Goal: Task Accomplishment & Management: Complete application form

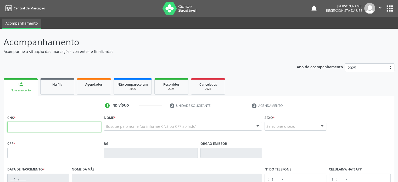
click at [31, 127] on input "text" at bounding box center [54, 127] width 94 height 10
click at [53, 129] on input "text" at bounding box center [54, 127] width 94 height 10
type input "700 5019 2840 0752"
type input "19[DATE]"
type input "[PERSON_NAME]"
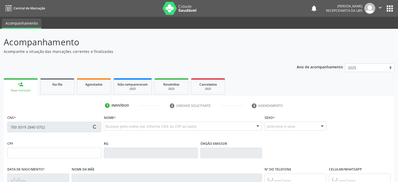
type input "[PHONE_NUMBER]"
type input "S/N"
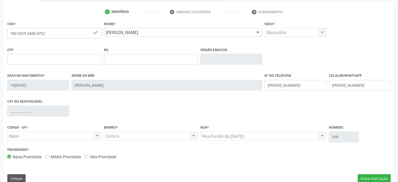
scroll to position [102, 0]
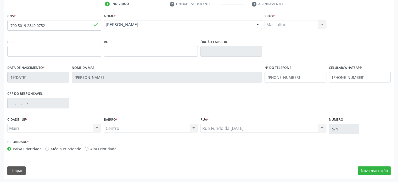
click at [64, 148] on label "Média Prioridade" at bounding box center [66, 148] width 30 height 5
click at [49, 148] on input "Média Prioridade" at bounding box center [47, 148] width 4 height 5
radio input "true"
drag, startPoint x: 300, startPoint y: 77, endPoint x: 281, endPoint y: 77, distance: 18.6
click at [281, 77] on input "[PHONE_NUMBER]" at bounding box center [296, 77] width 62 height 10
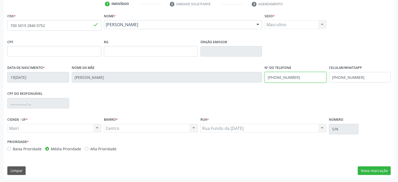
type input "[PHONE_NUMBER]"
drag, startPoint x: 364, startPoint y: 76, endPoint x: 346, endPoint y: 75, distance: 17.5
click at [346, 75] on input "[PHONE_NUMBER]" at bounding box center [360, 77] width 62 height 10
drag, startPoint x: 282, startPoint y: 77, endPoint x: 298, endPoint y: 76, distance: 16.0
click at [298, 76] on input "[PHONE_NUMBER]" at bounding box center [296, 77] width 62 height 10
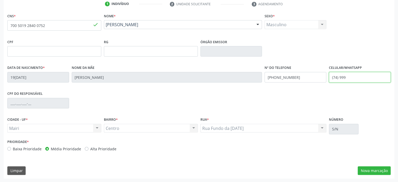
click at [346, 77] on input "(74) 999" at bounding box center [360, 77] width 62 height 10
paste input "42-9077"
type input "[PHONE_NUMBER]"
click at [371, 169] on button "Nova marcação" at bounding box center [374, 170] width 33 height 9
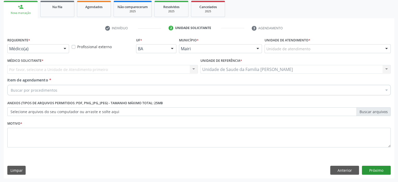
scroll to position [77, 0]
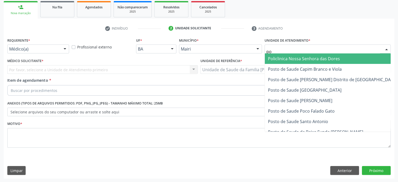
type input "p"
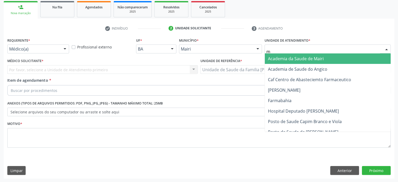
type input "mo"
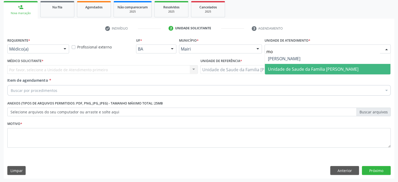
click at [318, 69] on span "Unidade de Saude da Familia [PERSON_NAME]" at bounding box center [313, 69] width 91 height 6
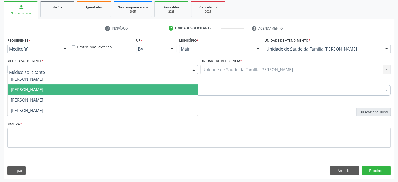
click at [25, 88] on span "[PERSON_NAME]" at bounding box center [27, 90] width 32 height 6
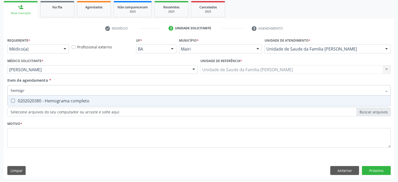
type input "hemogra"
click at [30, 101] on div "0202020380 - Hemograma completo" at bounding box center [199, 101] width 377 height 4
checkbox completo "true"
drag, startPoint x: 36, startPoint y: 91, endPoint x: 8, endPoint y: 88, distance: 28.4
click at [8, 88] on div "hemogra" at bounding box center [198, 90] width 383 height 10
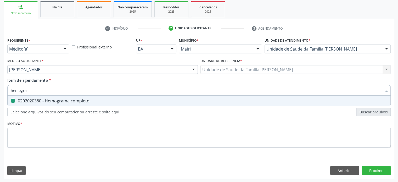
type input "g"
checkbox completo "false"
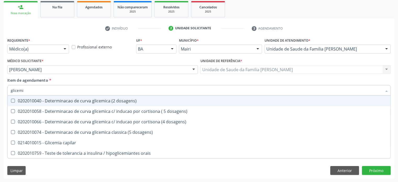
type input "glicemia"
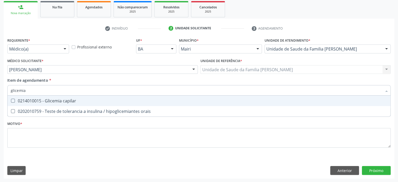
click at [32, 102] on div "0214010015 - Glicemia capilar" at bounding box center [199, 101] width 377 height 4
checkbox capilar "true"
drag, startPoint x: 37, startPoint y: 91, endPoint x: 8, endPoint y: 90, distance: 28.8
click at [8, 90] on div "glicemia" at bounding box center [198, 90] width 383 height 10
type input "he"
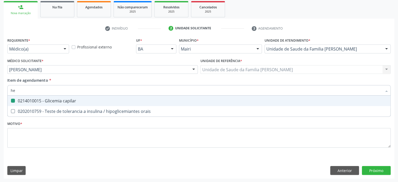
checkbox capilar "false"
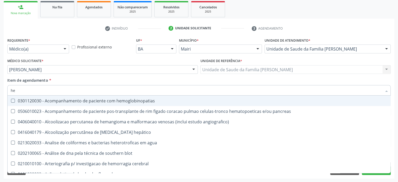
type input "hem"
checkbox transplante "true"
checkbox completo "false"
type input "hemo"
checkbox retro-retal "true"
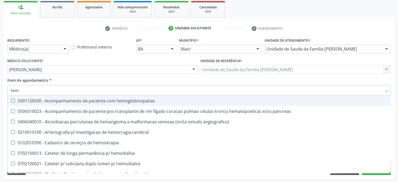
checkbox completo "false"
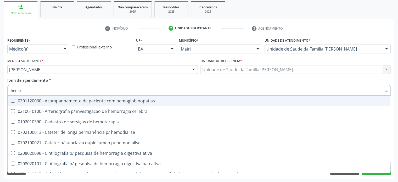
type input "hemog"
checkbox carboxi-hemoglobina "true"
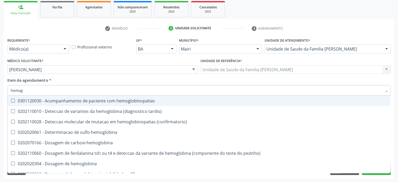
type input "hemogl"
checkbox completo "false"
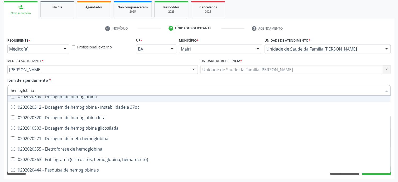
scroll to position [48, 0]
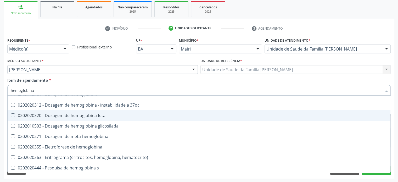
type input "hemoglobina g"
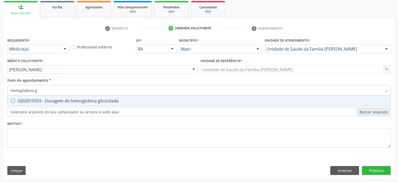
scroll to position [0, 0]
click at [77, 99] on div "0202010503 - Dosagem de hemoglobina glicosilada" at bounding box center [199, 101] width 377 height 4
checkbox glicosilada "true"
drag, startPoint x: 46, startPoint y: 90, endPoint x: 8, endPoint y: 88, distance: 37.8
click at [8, 88] on div "hemoglobina g" at bounding box center [198, 90] width 383 height 10
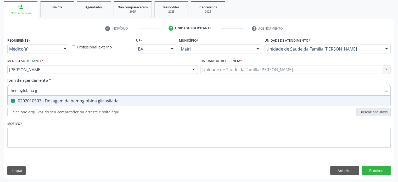
type input "c"
checkbox glicosilada "false"
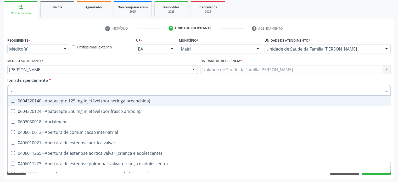
type input "co"
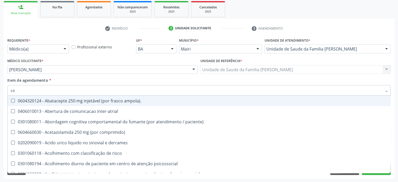
checkbox glicosilada "true"
checkbox completo "true"
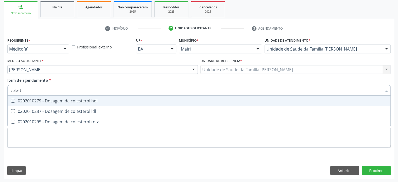
type input "coleste"
click at [25, 102] on div "0202010279 - Dosagem de colesterol hdl" at bounding box center [199, 101] width 377 height 4
checkbox hdl "true"
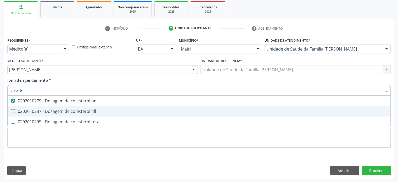
click at [25, 108] on span "0202010287 - Dosagem de colesterol ldl" at bounding box center [199, 111] width 383 height 10
checkbox ldl "true"
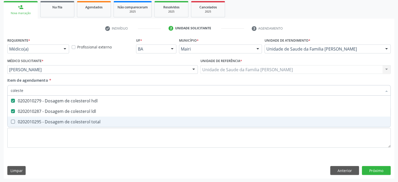
click at [25, 121] on div "0202010295 - Dosagem de colesterol total" at bounding box center [199, 122] width 377 height 4
checkbox total "true"
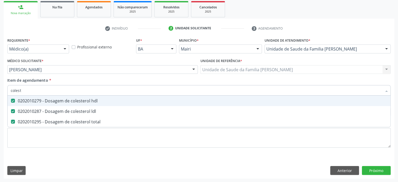
drag, startPoint x: 35, startPoint y: 91, endPoint x: 3, endPoint y: 89, distance: 31.2
click at [4, 89] on div "Requerente * Médico(a) Médico(a) Enfermeiro(a) Paciente Nenhum resultado encont…" at bounding box center [199, 107] width 391 height 142
type input "u"
checkbox hdl "false"
checkbox ldl "false"
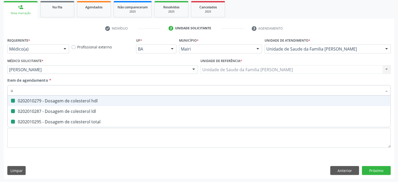
checkbox total "false"
type input "ureia"
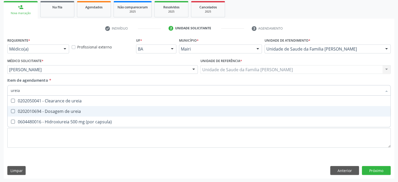
click at [64, 113] on div "0202010694 - Dosagem de ureia" at bounding box center [199, 111] width 377 height 4
checkbox ureia "true"
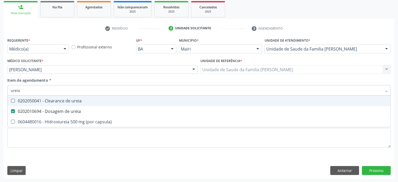
drag, startPoint x: 29, startPoint y: 90, endPoint x: 7, endPoint y: 90, distance: 21.7
click at [7, 90] on div "ureia" at bounding box center [198, 90] width 383 height 10
type input "c"
checkbox ureia "false"
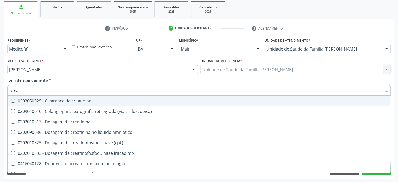
type input "creati"
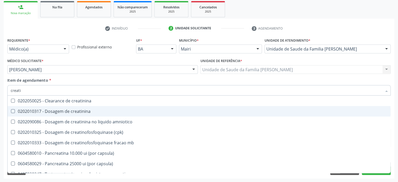
click at [63, 109] on div "0202010317 - Dosagem de creatinina" at bounding box center [199, 111] width 377 height 4
checkbox creatinina "true"
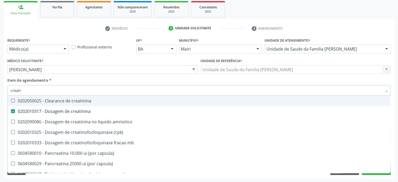
drag, startPoint x: 29, startPoint y: 92, endPoint x: 9, endPoint y: 91, distance: 20.7
click at [9, 91] on div "creati" at bounding box center [198, 90] width 383 height 10
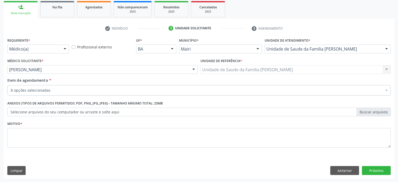
checkbox capilar "true"
checkbox glicosilada "true"
checkbox hdl "true"
checkbox ldl "true"
checkbox total "true"
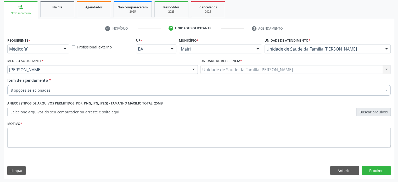
checkbox ureia "true"
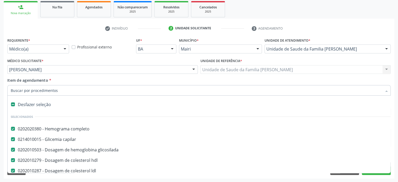
paste input "0202050017"
type input "0202050017"
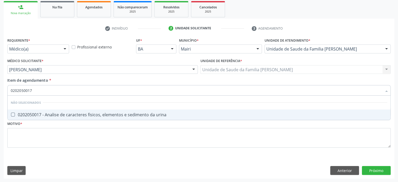
click at [64, 114] on div "0202050017 - Analise de caracteres fisicos, elementos e sedimento da urina" at bounding box center [199, 115] width 377 height 4
checkbox urina "true"
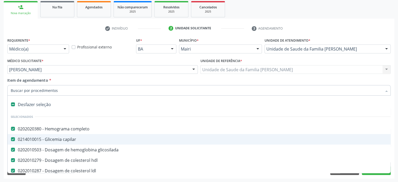
paste input "0202040127"
type input "0202040127"
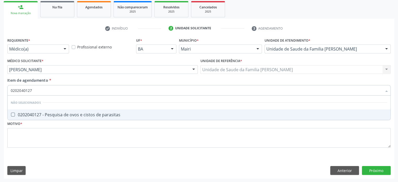
click at [50, 113] on div "0202040127 - Pesquisa de ovos e cistos de parasitas" at bounding box center [199, 115] width 377 height 4
checkbox parasitas "true"
drag, startPoint x: 36, startPoint y: 91, endPoint x: 8, endPoint y: 92, distance: 28.3
click at [8, 91] on div "0202040127" at bounding box center [198, 90] width 383 height 10
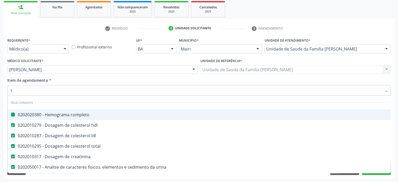
type input "ts"
checkbox completo "false"
checkbox hdl "false"
checkbox ldl "false"
checkbox total "false"
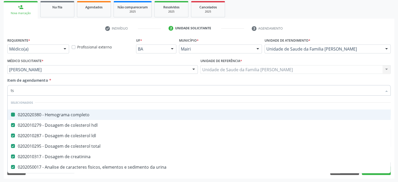
checkbox creatinina "false"
checkbox urina "false"
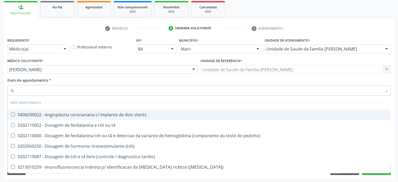
type input "tsh"
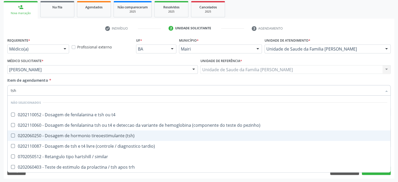
click at [49, 136] on div "0202060250 - Dosagem de hormonio tireoestimulante (tsh)" at bounding box center [199, 136] width 377 height 4
checkbox \(tsh\) "true"
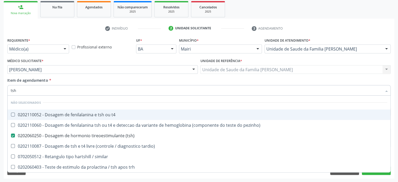
type input "ts"
checkbox \(tsh\) "false"
checkbox tardio\) "true"
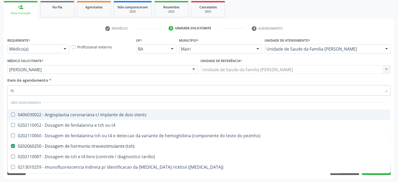
type input "t"
checkbox stents "true"
checkbox t4 "true"
checkbox pezinho\) "true"
checkbox tardio\) "true"
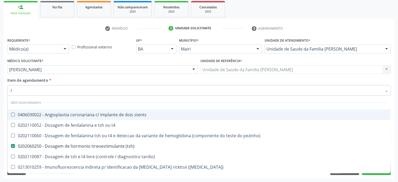
checkbox maculosa\) "true"
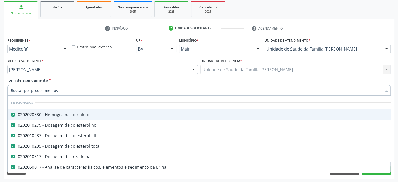
checkbox preenchida\) "true"
checkbox ampola\)\ "true"
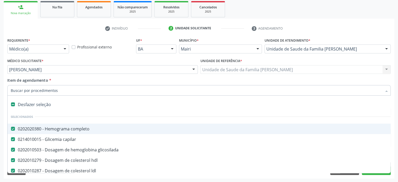
type input "t"
checkbox creatinina "false"
checkbox urina "false"
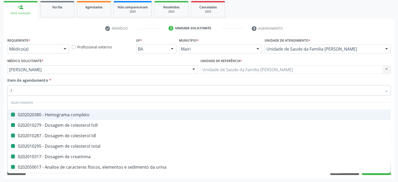
type input "th"
checkbox completo "false"
checkbox hdl "false"
checkbox ldl "false"
checkbox total "false"
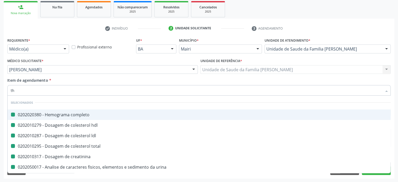
checkbox creatinina "false"
checkbox urina "false"
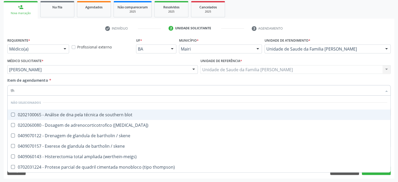
type input "t"
checkbox blot "true"
checkbox \(acth\) "true"
checkbox skene "true"
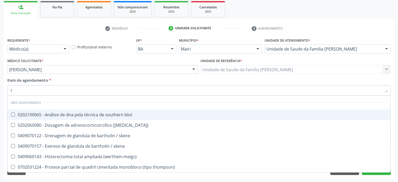
checkbox \(werthein-meigs\) "true"
checkbox thompson\) "true"
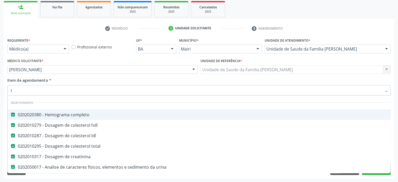
type input "t4"
checkbox completo "false"
checkbox hdl "false"
checkbox ldl "false"
checkbox total "false"
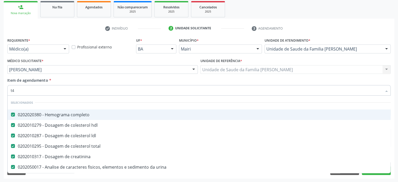
checkbox creatinina "false"
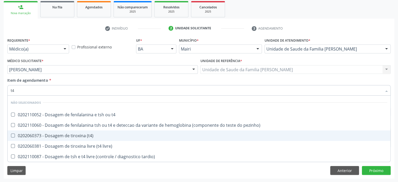
click at [45, 137] on div "0202060373 - Dosagem de tiroxina (t4)" at bounding box center [199, 136] width 377 height 4
checkbox \(t4\) "true"
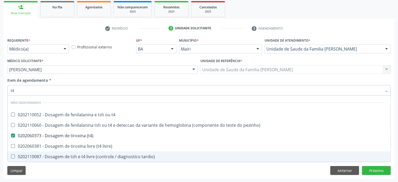
type input "t"
checkbox t4 "true"
checkbox pezinho\) "true"
checkbox livre\) "true"
checkbox tardio\) "true"
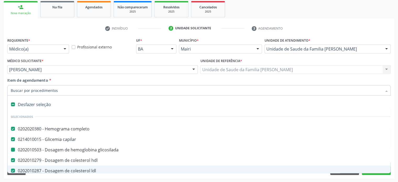
type input "v"
checkbox completo "false"
checkbox capilar "false"
checkbox glicosilada "false"
checkbox hdl "false"
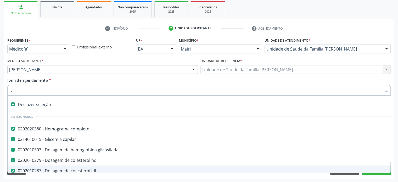
checkbox ldl "false"
checkbox total "false"
checkbox ureia "false"
checkbox creatinina "false"
checkbox urina "false"
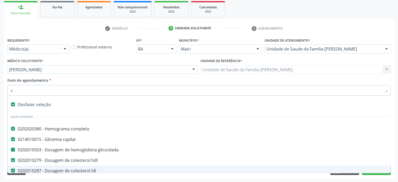
checkbox vagina "true"
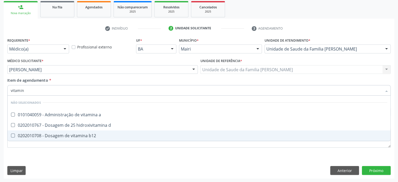
type input "vitamina"
click at [60, 135] on div "0202010708 - Dosagem de vitamina b12" at bounding box center [199, 136] width 377 height 4
checkbox b12 "true"
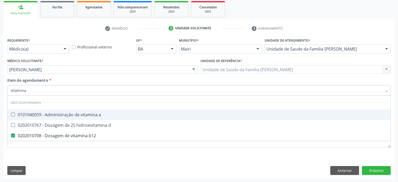
drag, startPoint x: 31, startPoint y: 90, endPoint x: 5, endPoint y: 90, distance: 25.9
click at [5, 90] on div "Requerente * Médico(a) Médico(a) Enfermeiro(a) Paciente Nenhum resultado encont…" at bounding box center [199, 107] width 391 height 142
click at [28, 91] on input "vitamina" at bounding box center [196, 90] width 371 height 10
type input "vitamina d"
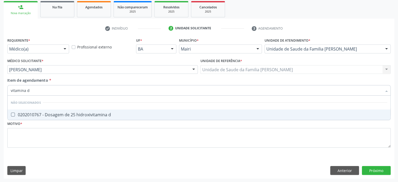
click at [89, 114] on div "0202010767 - Dosagem de 25 hidroxivitamina d" at bounding box center [199, 115] width 377 height 4
checkbox d "true"
drag, startPoint x: 35, startPoint y: 91, endPoint x: 8, endPoint y: 91, distance: 27.0
click at [8, 91] on div "vitamina d" at bounding box center [198, 90] width 383 height 10
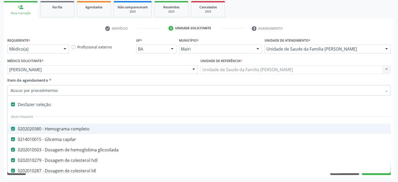
click at [150, 105] on div "Desfazer seleção" at bounding box center [212, 104] width 409 height 10
checkbox completo "false"
checkbox capilar "false"
checkbox glicosilada "false"
checkbox hdl "false"
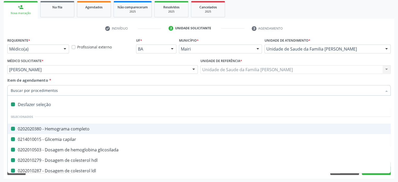
checkbox ldl "false"
checkbox total "false"
checkbox ureia "false"
checkbox creatinina "false"
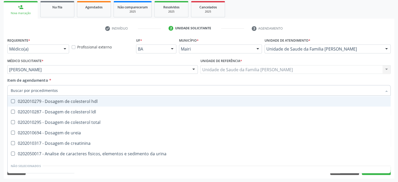
scroll to position [79, 0]
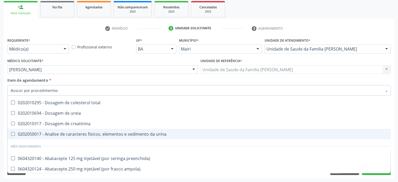
click at [12, 134] on urina at bounding box center [13, 134] width 4 height 4
click at [11, 134] on urina "checkbox" at bounding box center [9, 133] width 3 height 3
checkbox urina "true"
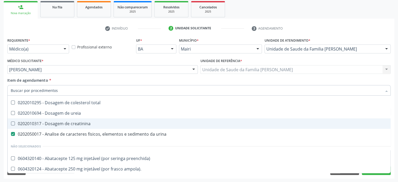
click at [13, 122] on creatinina at bounding box center [13, 123] width 4 height 4
click at [11, 122] on creatinina "checkbox" at bounding box center [9, 123] width 3 height 3
checkbox creatinina "true"
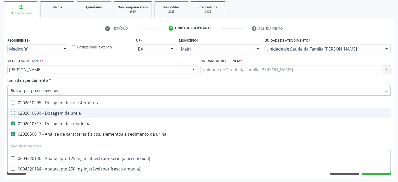
click at [11, 114] on ureia at bounding box center [13, 113] width 4 height 4
click at [11, 114] on ureia "checkbox" at bounding box center [9, 112] width 3 height 3
checkbox ureia "true"
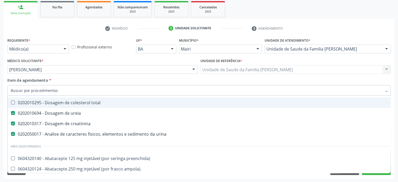
click at [13, 101] on total at bounding box center [13, 103] width 4 height 4
click at [11, 101] on total "checkbox" at bounding box center [9, 102] width 3 height 3
checkbox total "true"
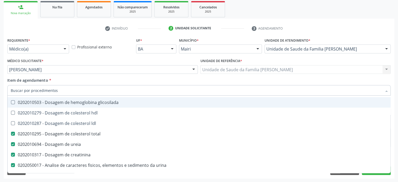
scroll to position [26, 0]
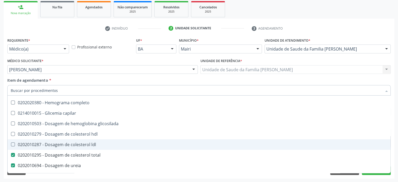
click at [14, 143] on ldl at bounding box center [13, 144] width 4 height 4
click at [11, 143] on ldl "checkbox" at bounding box center [9, 144] width 3 height 3
checkbox ldl "true"
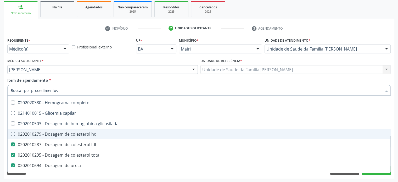
click at [13, 132] on hdl at bounding box center [13, 134] width 4 height 4
click at [11, 132] on hdl "checkbox" at bounding box center [9, 133] width 3 height 3
checkbox hdl "true"
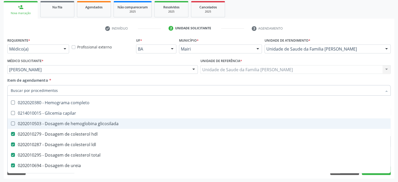
click at [13, 122] on glicosilada at bounding box center [13, 123] width 4 height 4
click at [11, 122] on glicosilada "checkbox" at bounding box center [9, 123] width 3 height 3
checkbox glicosilada "true"
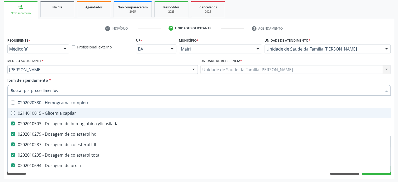
click at [13, 110] on span "0214010015 - Glicemia capilar" at bounding box center [212, 113] width 409 height 10
checkbox capilar "true"
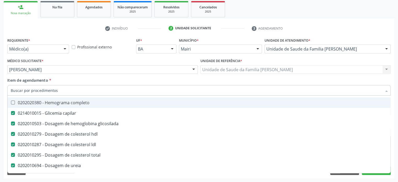
click at [13, 103] on completo at bounding box center [13, 103] width 4 height 4
click at [11, 103] on completo "checkbox" at bounding box center [9, 102] width 3 height 3
checkbox completo "true"
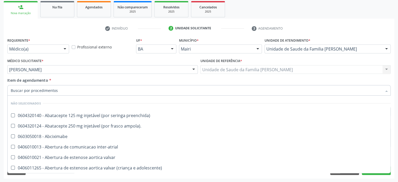
scroll to position [131, 0]
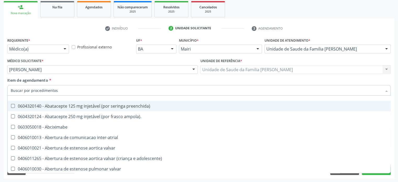
click at [107, 88] on input "Item de agendamento *" at bounding box center [196, 90] width 371 height 10
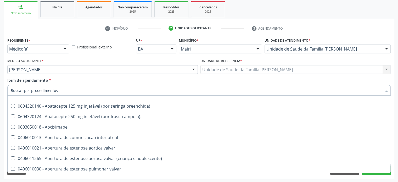
scroll to position [26, 0]
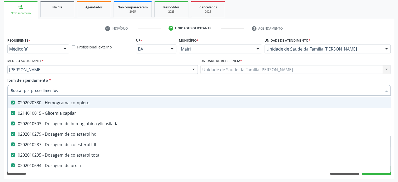
click at [180, 81] on div "Item de agendamento * Desfazer seleção Selecionados 0202020380 - Hemograma comp…" at bounding box center [198, 85] width 383 height 16
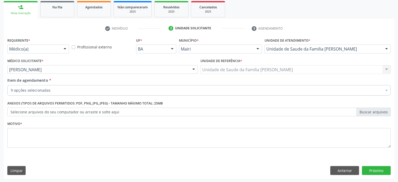
scroll to position [0, 0]
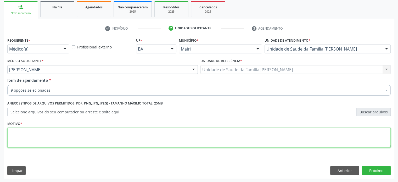
click at [23, 135] on textarea at bounding box center [198, 138] width 383 height 20
type textarea "a"
type textarea "AVALIAÇÃO"
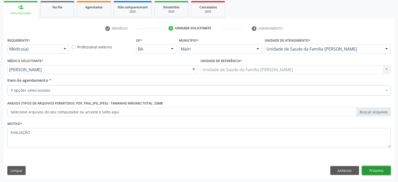
click at [381, 169] on button "Próximo" at bounding box center [376, 170] width 29 height 9
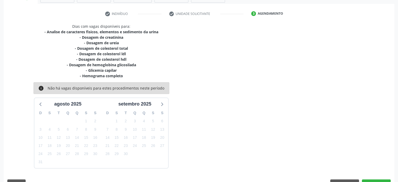
scroll to position [105, 0]
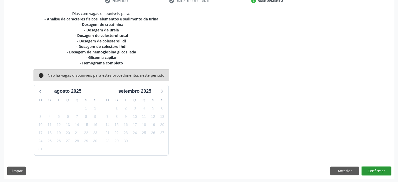
click at [376, 170] on button "Confirmar" at bounding box center [376, 170] width 29 height 9
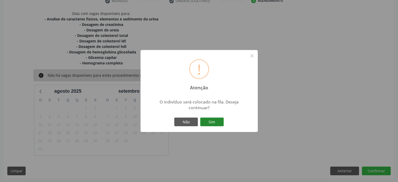
click at [212, 120] on button "Sim" at bounding box center [212, 122] width 24 height 9
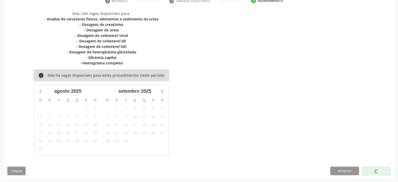
scroll to position [0, 0]
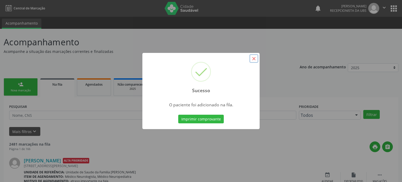
click at [255, 58] on button "×" at bounding box center [253, 58] width 9 height 9
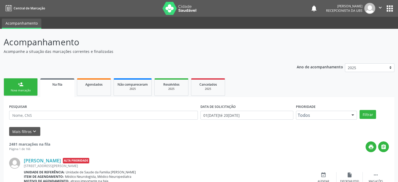
click at [24, 84] on link "person_add Nova marcação" at bounding box center [21, 87] width 34 height 18
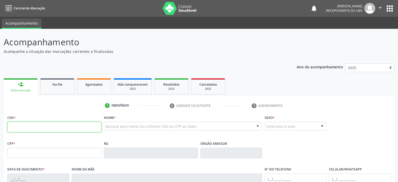
click at [28, 128] on input "text" at bounding box center [54, 127] width 94 height 10
click at [21, 126] on input "text" at bounding box center [54, 127] width 94 height 10
type input "704 2017 6998 4483"
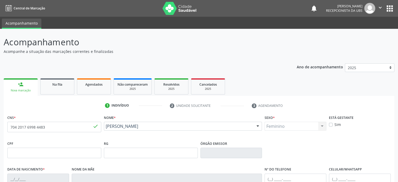
type input "[DATE]"
type input "[PERSON_NAME]"
type input "[PHONE_NUMBER]"
type input "22"
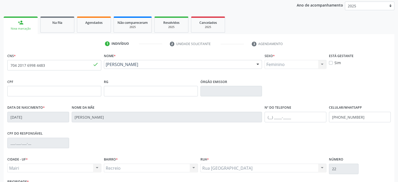
scroll to position [102, 0]
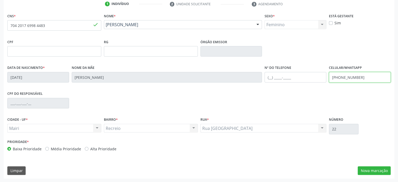
click at [348, 75] on input "[PHONE_NUMBER]" at bounding box center [360, 77] width 62 height 10
click at [360, 77] on input "[PHONE_NUMBER]" at bounding box center [360, 77] width 62 height 10
drag, startPoint x: 361, startPoint y: 75, endPoint x: 307, endPoint y: 77, distance: 54.2
click at [307, 77] on div "Data de nascimento * [DATE] Nome da mãe [PERSON_NAME] Nº do Telefone Celular/Wh…" at bounding box center [199, 77] width 386 height 26
type input "[PHONE_NUMBER]"
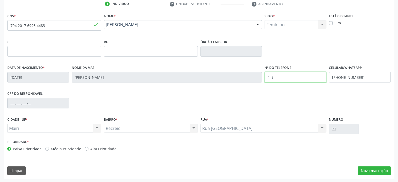
click at [272, 77] on input "text" at bounding box center [296, 77] width 62 height 10
type input "[PHONE_NUMBER]"
click at [94, 149] on label "Alta Prioridade" at bounding box center [103, 148] width 26 height 5
click at [88, 149] on input "Alta Prioridade" at bounding box center [87, 148] width 4 height 5
radio input "true"
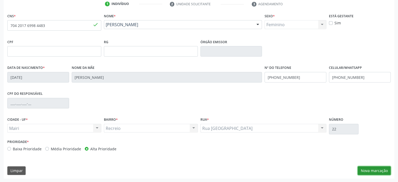
click at [372, 171] on button "Nova marcação" at bounding box center [374, 170] width 33 height 9
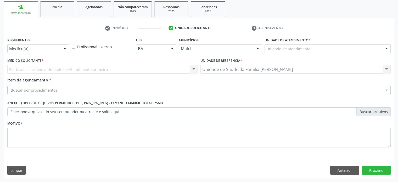
scroll to position [77, 0]
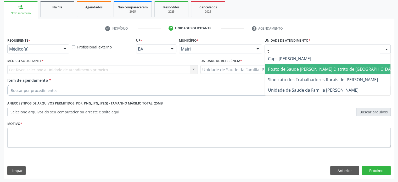
type input "DIL"
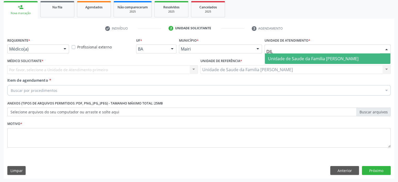
click at [307, 58] on span "Unidade de Saude da Familia [PERSON_NAME]" at bounding box center [313, 59] width 91 height 6
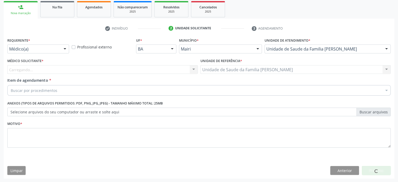
click at [29, 68] on div "Carregando... Nenhum resultado encontrado para: " " Não há nenhuma opção para s…" at bounding box center [102, 69] width 191 height 9
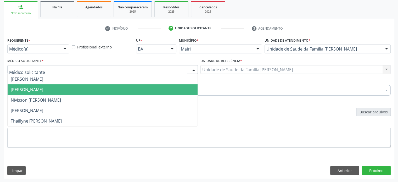
click at [32, 90] on span "[PERSON_NAME]" at bounding box center [27, 90] width 32 height 6
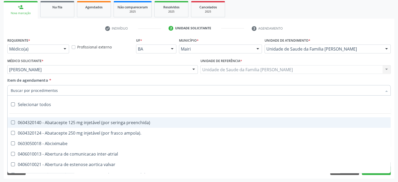
paste input "225250"
type input "225250"
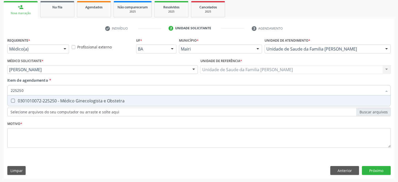
click at [57, 102] on div "0301010072-225250 - Médico Ginecologista e Obstetra" at bounding box center [199, 101] width 377 height 4
checkbox Obstetra "true"
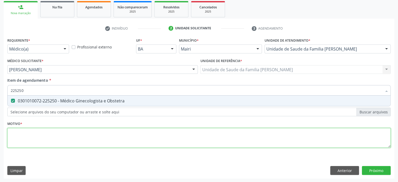
click at [35, 135] on div "Requerente * Médico(a) Médico(a) Enfermeiro(a) Paciente Nenhum resultado encont…" at bounding box center [198, 95] width 383 height 119
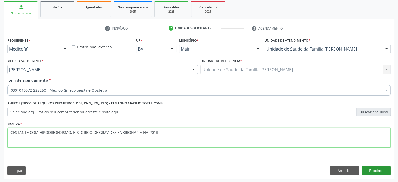
type textarea "GESTANTE COM HIPODIROEDISMO, HISTORICO DE GRAVIDEZ ENBRIONARIA EM 2018"
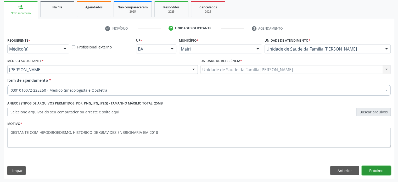
click at [380, 170] on button "Próximo" at bounding box center [376, 170] width 29 height 9
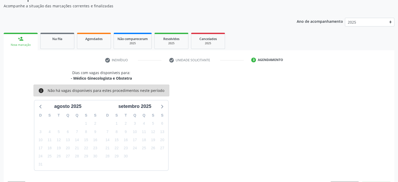
scroll to position [61, 0]
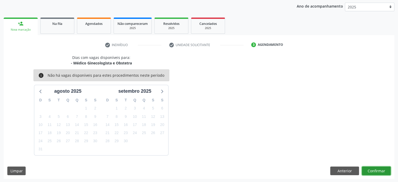
click at [381, 169] on button "Confirmar" at bounding box center [376, 170] width 29 height 9
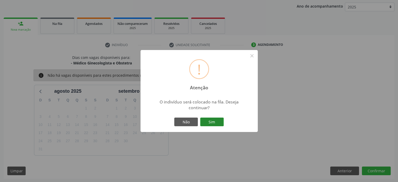
click at [216, 120] on button "Sim" at bounding box center [212, 122] width 24 height 9
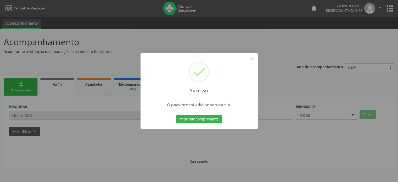
scroll to position [0, 0]
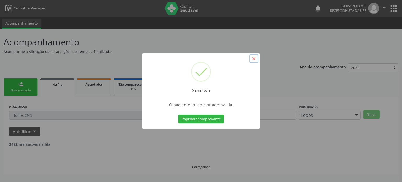
click at [253, 58] on button "×" at bounding box center [253, 58] width 9 height 9
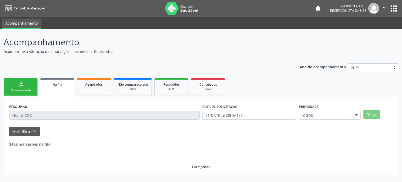
drag, startPoint x: 22, startPoint y: 88, endPoint x: 25, endPoint y: 88, distance: 3.1
click at [22, 88] on link "person_add Nova marcação" at bounding box center [21, 87] width 34 height 18
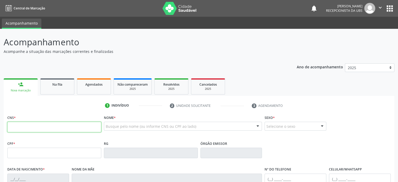
click at [25, 125] on input "text" at bounding box center [54, 127] width 94 height 10
type input "704 2017 6998 4483"
type input "[DATE]"
type input "[PERSON_NAME]"
type input "[PHONE_NUMBER]"
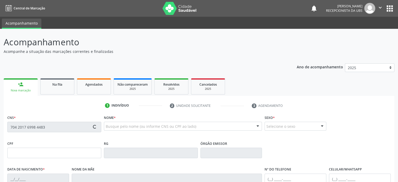
type input "22"
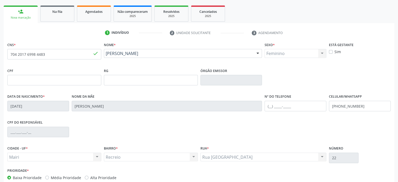
scroll to position [102, 0]
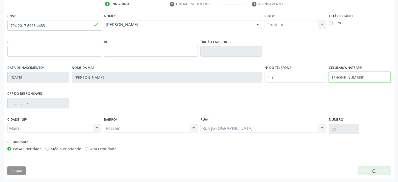
click at [344, 77] on input "[PHONE_NUMBER]" at bounding box center [360, 77] width 62 height 10
type input "[PHONE_NUMBER]"
click at [270, 78] on input "text" at bounding box center [296, 77] width 62 height 10
type input "(74) 999"
click at [342, 76] on input "[PHONE_NUMBER]" at bounding box center [360, 77] width 62 height 10
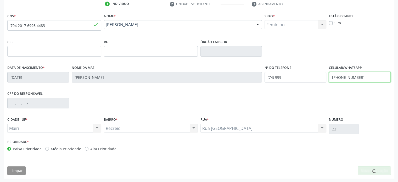
type input "[PHONE_NUMBER]"
click at [282, 76] on input "(74) 999" at bounding box center [296, 77] width 62 height 10
type input "[PHONE_NUMBER]"
click at [358, 77] on input "[PHONE_NUMBER]" at bounding box center [360, 77] width 62 height 10
type input "[PHONE_NUMBER]"
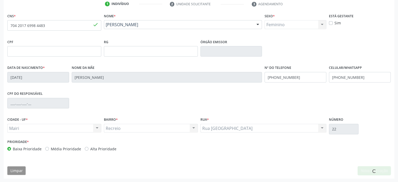
click at [314, 96] on div "CPF do responsável" at bounding box center [199, 103] width 386 height 26
click at [94, 147] on label "Alta Prioridade" at bounding box center [103, 148] width 26 height 5
click at [88, 147] on input "Alta Prioridade" at bounding box center [87, 148] width 4 height 5
radio input "true"
click at [60, 148] on label "Média Prioridade" at bounding box center [66, 148] width 30 height 5
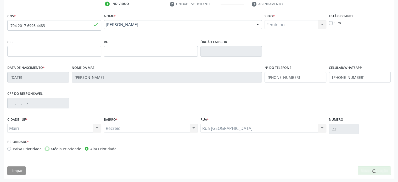
click at [49, 148] on input "Média Prioridade" at bounding box center [47, 148] width 4 height 5
radio input "true"
click at [105, 149] on label "Alta Prioridade" at bounding box center [103, 148] width 26 height 5
click at [88, 149] on input "Alta Prioridade" at bounding box center [87, 148] width 4 height 5
radio input "true"
